Goal: Task Accomplishment & Management: Manage account settings

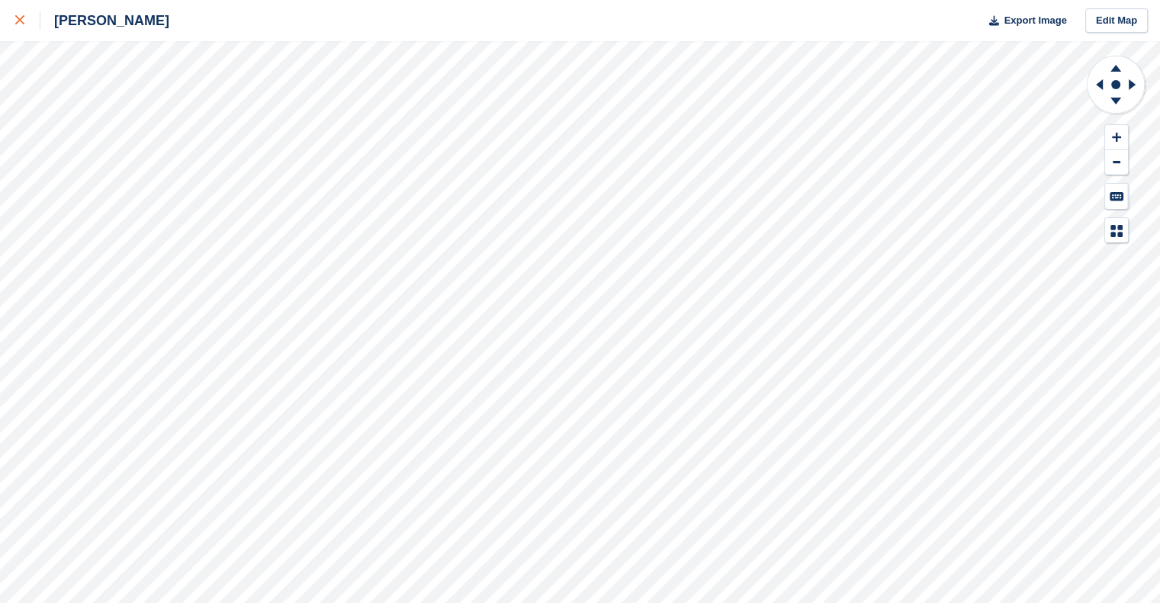
click at [14, 5] on link at bounding box center [20, 20] width 40 height 41
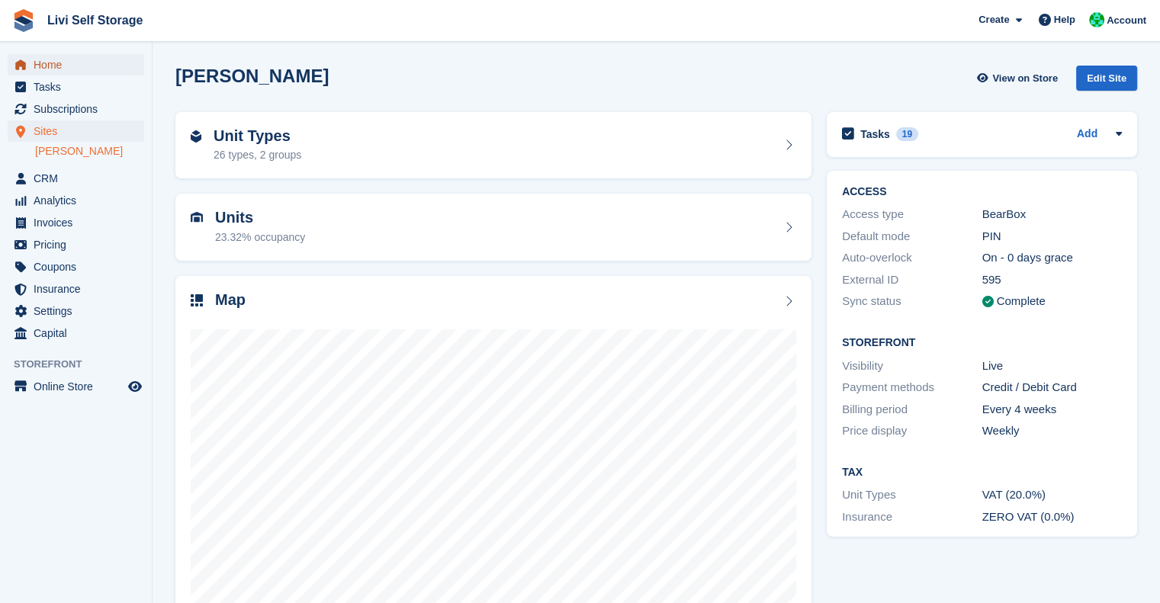
click at [54, 72] on span "Home" at bounding box center [80, 64] width 92 height 21
click at [55, 221] on span "Invoices" at bounding box center [80, 222] width 92 height 21
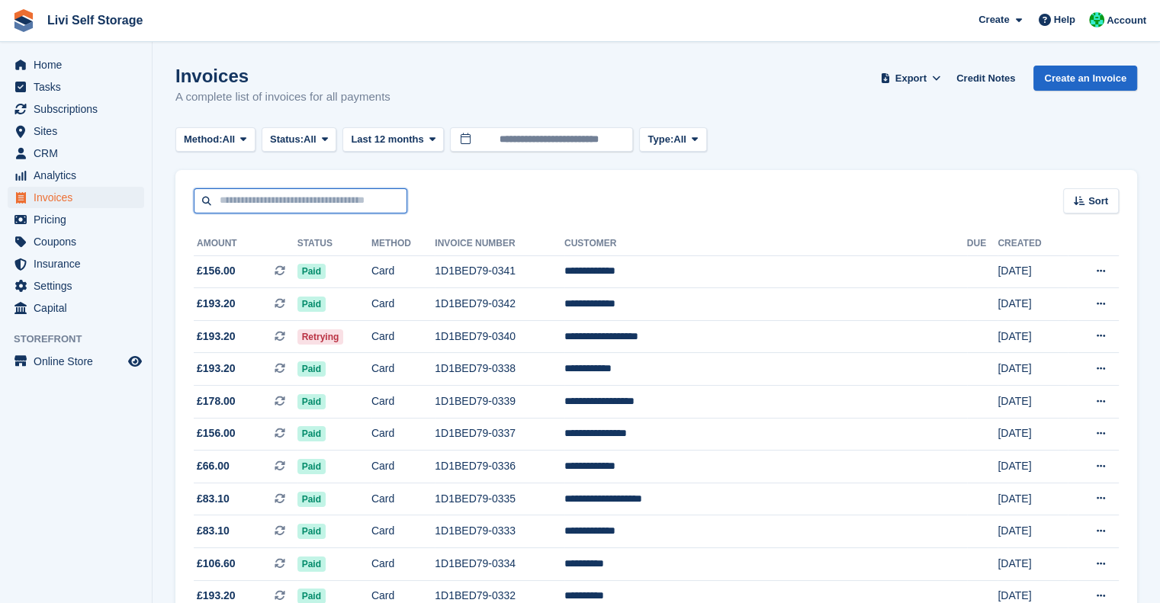
click at [302, 194] on input "text" at bounding box center [301, 200] width 214 height 25
type input "**********"
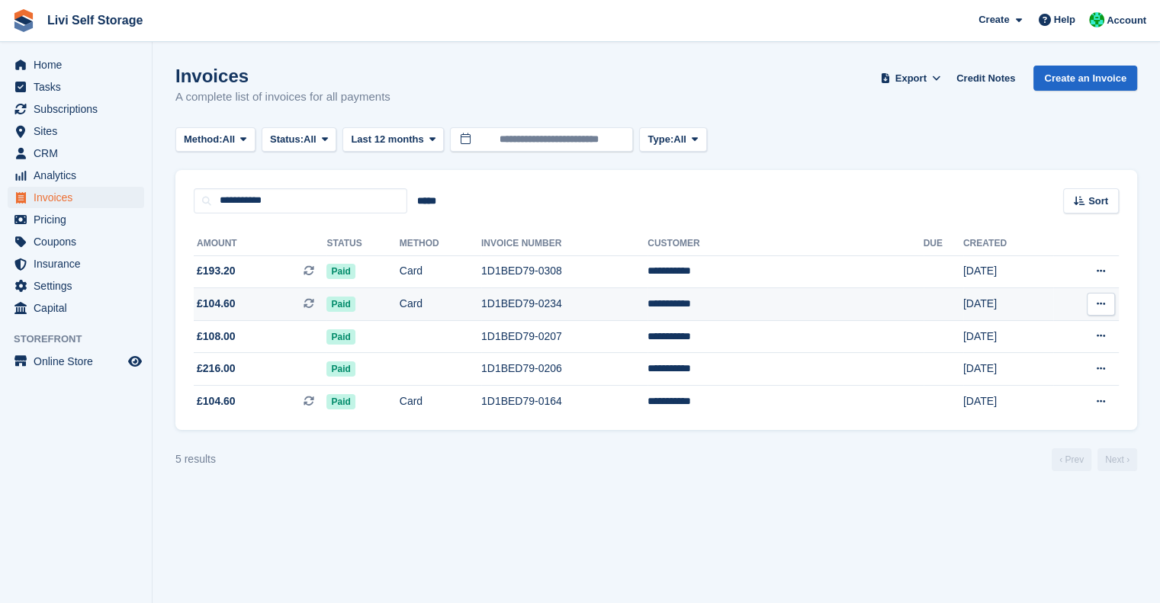
click at [450, 300] on td "Card" at bounding box center [441, 304] width 82 height 33
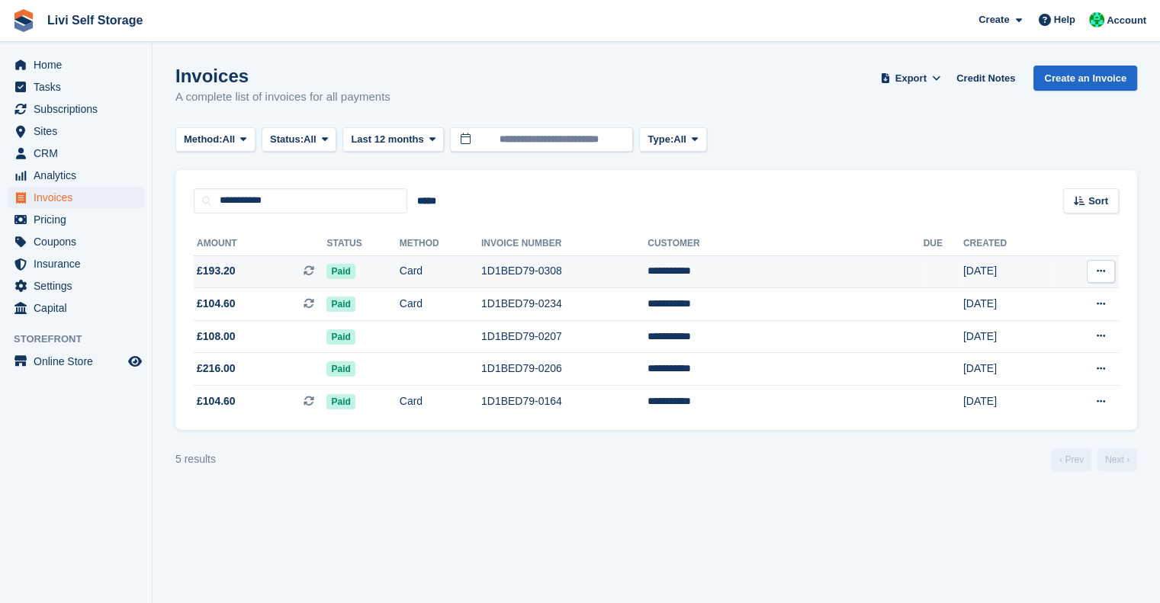
click at [465, 274] on td "Card" at bounding box center [441, 271] width 82 height 33
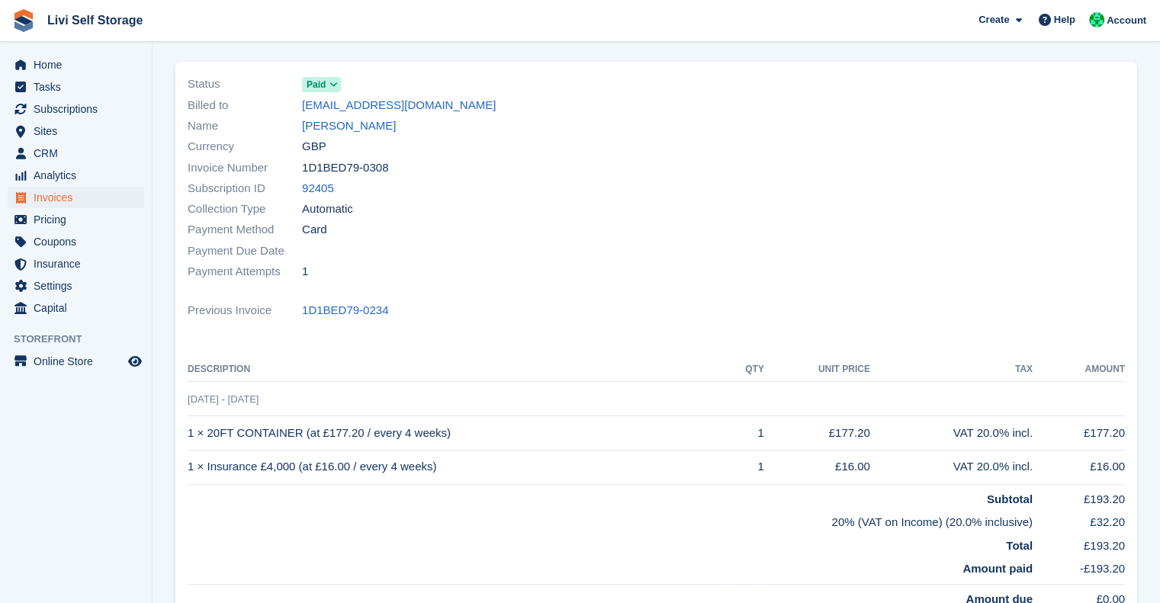
scroll to position [101, 0]
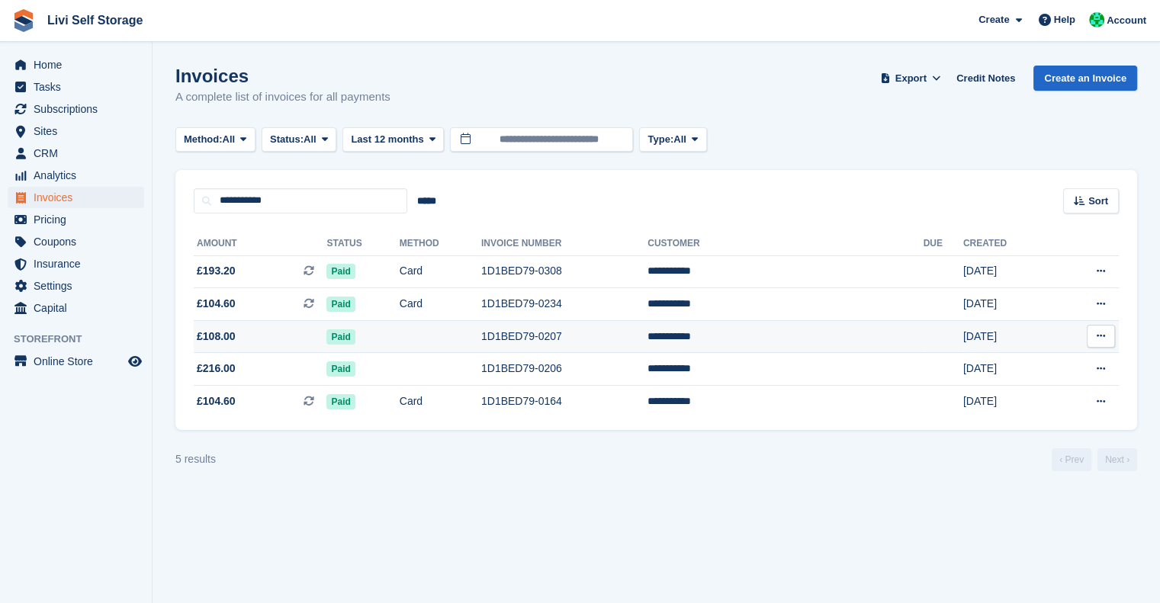
click at [458, 339] on td at bounding box center [441, 336] width 82 height 33
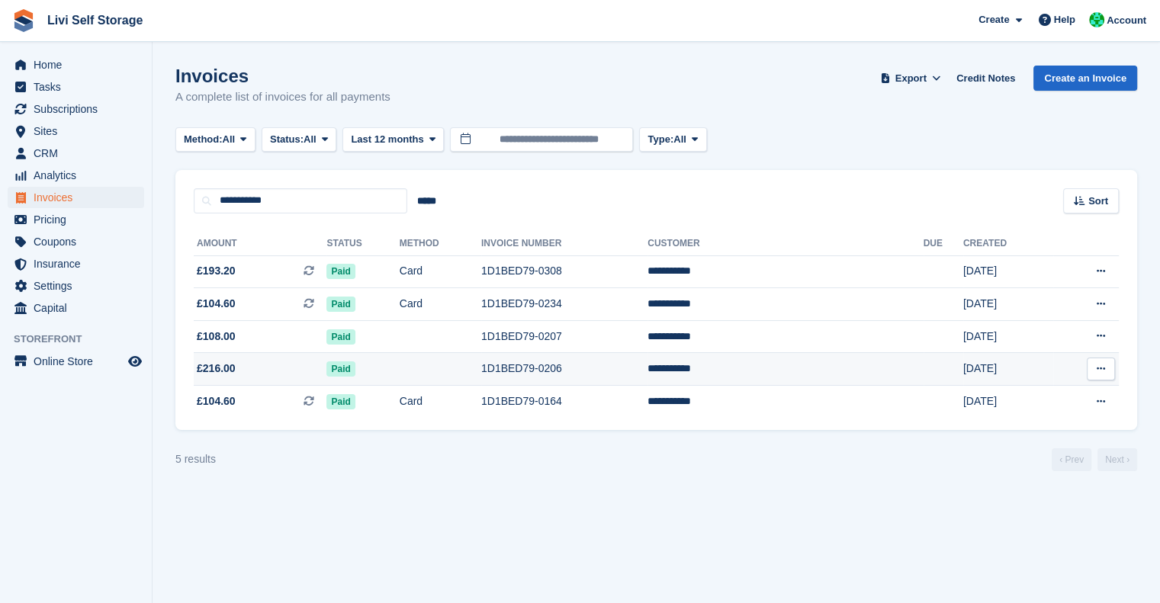
click at [455, 367] on td at bounding box center [441, 369] width 82 height 33
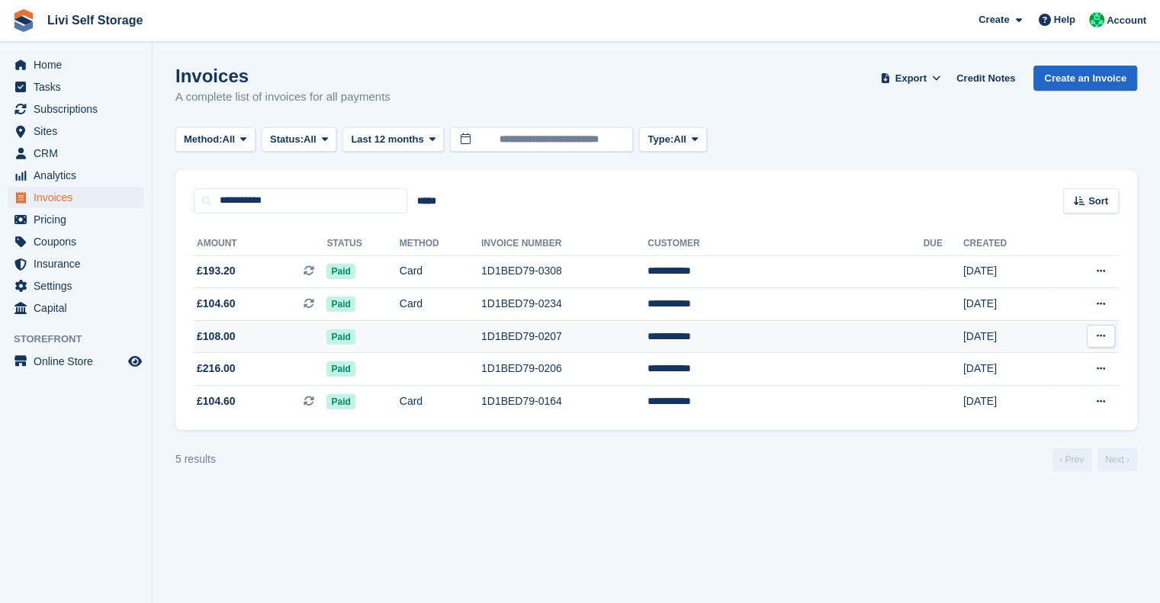
click at [448, 337] on td at bounding box center [441, 336] width 82 height 33
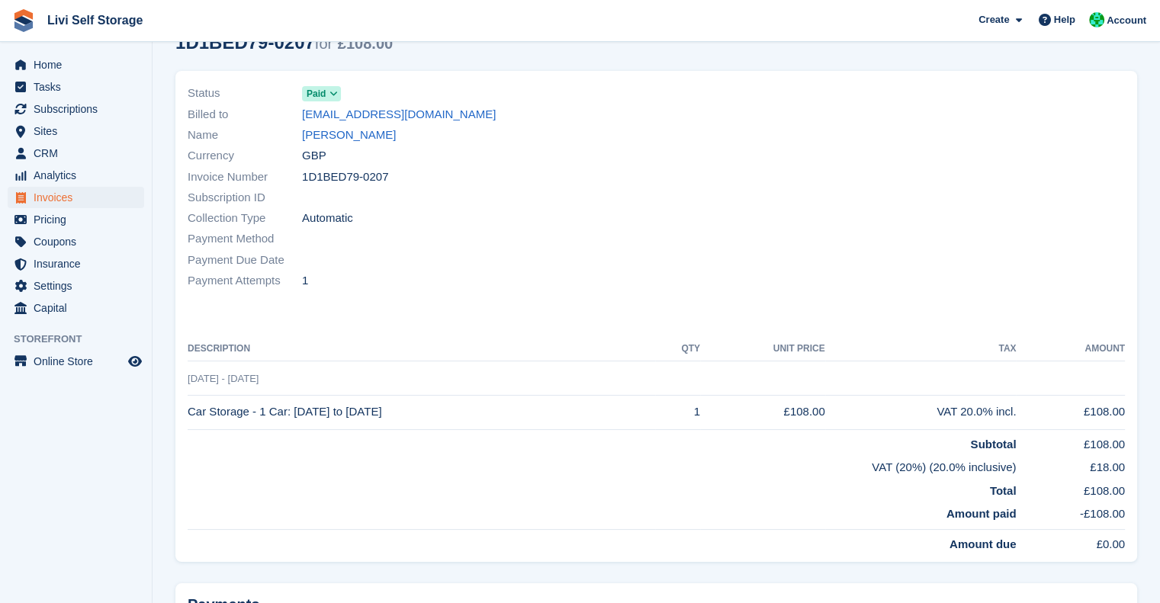
scroll to position [69, 0]
